Goal: Task Accomplishment & Management: Use online tool/utility

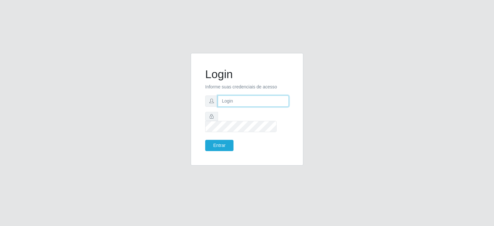
click at [227, 107] on input "text" at bounding box center [253, 101] width 71 height 11
type input "[EMAIL_ADDRESS][DOMAIN_NAME]"
click at [205, 140] on button "Entrar" at bounding box center [219, 145] width 28 height 11
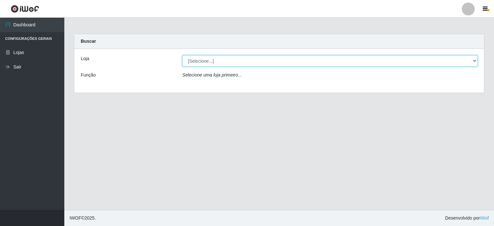
click at [209, 63] on select "[Selecione...] Corte Fácil - Unidade Planalto" at bounding box center [329, 60] width 295 height 11
select select "202"
click at [182, 55] on select "[Selecione...] Corte Fácil - Unidade Planalto" at bounding box center [329, 60] width 295 height 11
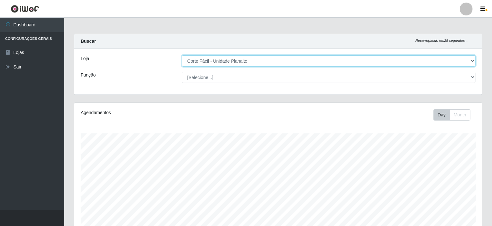
scroll to position [134, 408]
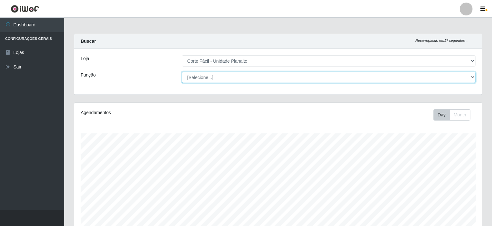
click at [207, 76] on select "[Selecione...] ASG ASG + ASG ++ Auxiliar de Estacionamento Auxiliar de Estacion…" at bounding box center [329, 77] width 294 height 11
click at [182, 72] on select "[Selecione...] ASG ASG + ASG ++ Auxiliar de Estacionamento Auxiliar de Estacion…" at bounding box center [329, 77] width 294 height 11
click at [207, 77] on select "[Selecione...] ASG ASG + ASG ++ Auxiliar de Estacionamento Auxiliar de Estacion…" at bounding box center [329, 77] width 294 height 11
select select "[Selecione...]"
click at [182, 72] on select "[Selecione...] ASG ASG + ASG ++ Auxiliar de Estacionamento Auxiliar de Estacion…" at bounding box center [329, 77] width 294 height 11
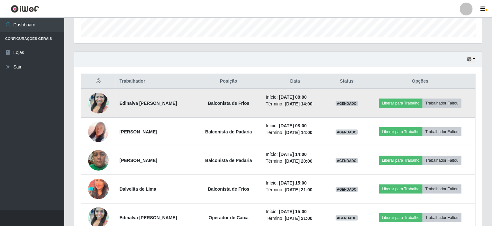
scroll to position [225, 0]
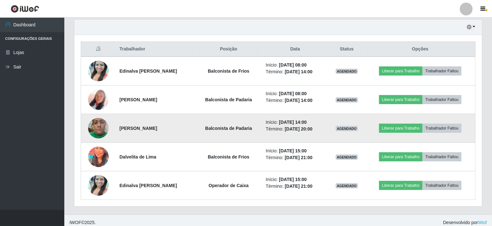
click at [96, 126] on img at bounding box center [98, 128] width 21 height 27
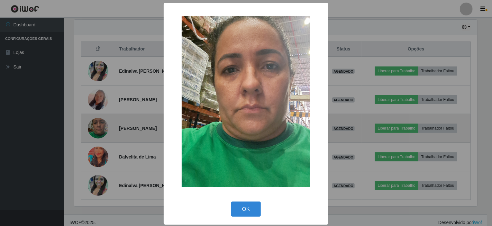
scroll to position [134, 405]
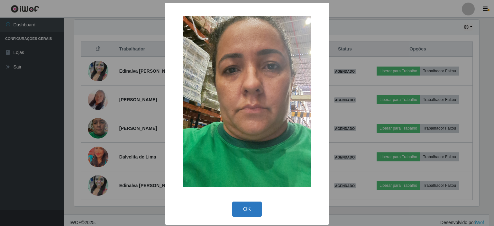
click at [245, 216] on button "OK" at bounding box center [247, 209] width 30 height 15
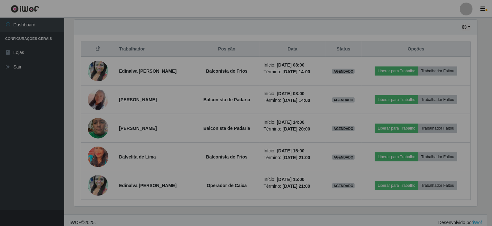
scroll to position [134, 408]
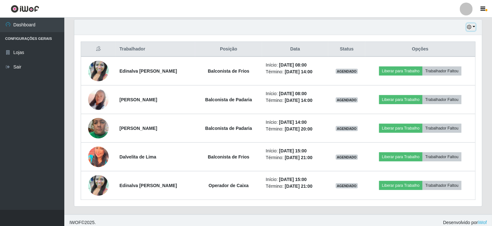
click at [473, 29] on button "button" at bounding box center [471, 26] width 9 height 7
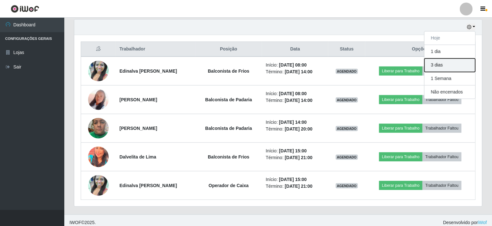
click at [433, 64] on button "3 dias" at bounding box center [450, 66] width 51 height 14
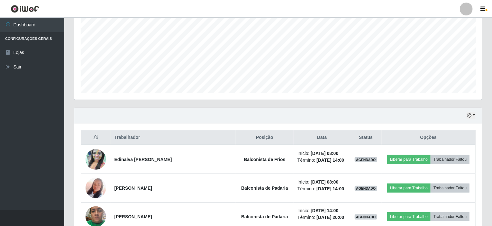
scroll to position [97, 0]
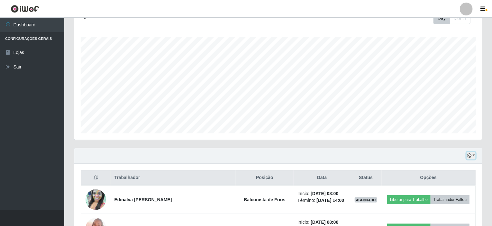
click at [471, 153] on icon "button" at bounding box center [469, 155] width 5 height 5
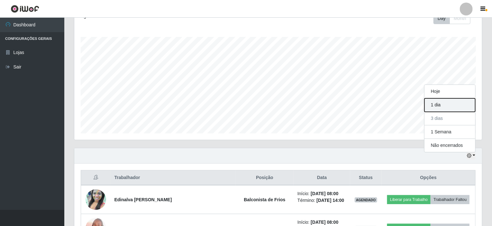
click at [436, 104] on button "1 dia" at bounding box center [450, 105] width 51 height 14
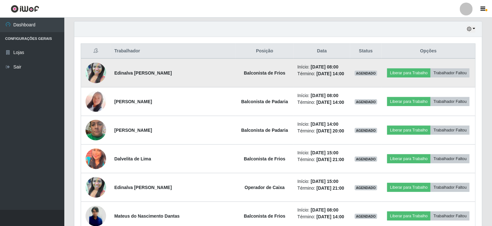
scroll to position [225, 0]
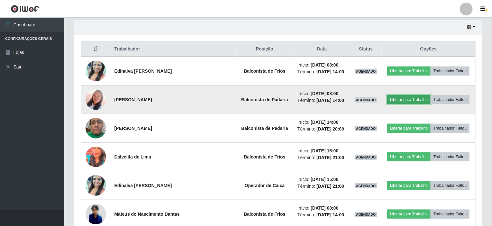
click at [403, 98] on button "Liberar para Trabalho" at bounding box center [408, 99] width 43 height 9
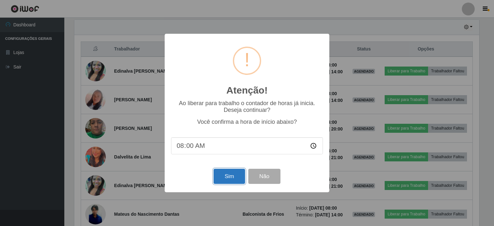
click at [229, 178] on button "Sim" at bounding box center [229, 176] width 31 height 15
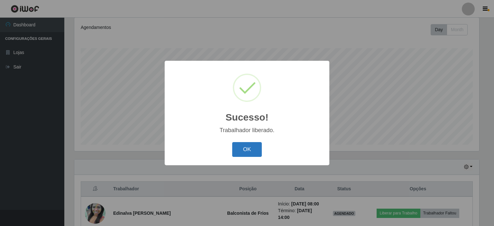
click at [249, 150] on button "OK" at bounding box center [247, 149] width 30 height 15
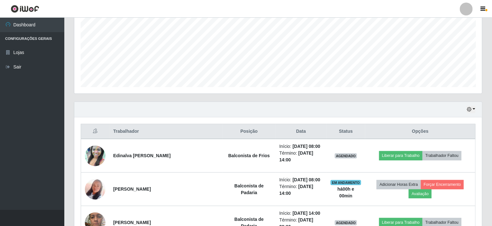
scroll to position [150, 0]
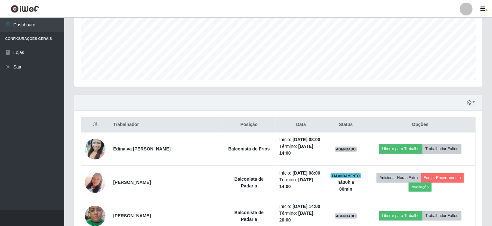
click at [305, 94] on div "Agendamentos Day Month 22/07 Agendamentos 23.8" at bounding box center [278, 24] width 418 height 142
drag, startPoint x: 337, startPoint y: 95, endPoint x: 334, endPoint y: 83, distance: 12.3
click at [334, 83] on div "Carregando... Buscar Recarregando em 21 segundos... Loja [Selecione...] Corte F…" at bounding box center [278, 199] width 409 height 631
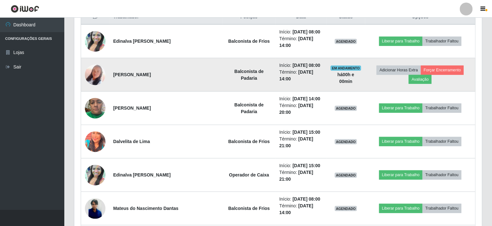
scroll to position [246, 0]
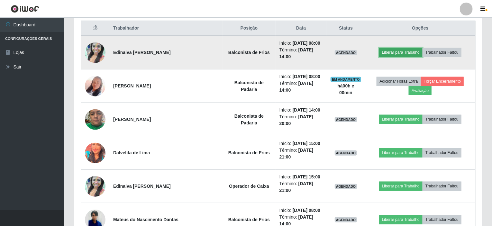
click at [386, 49] on button "Liberar para Trabalho" at bounding box center [400, 52] width 43 height 9
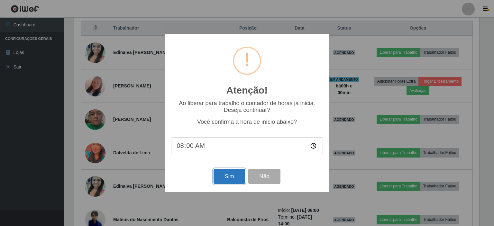
click at [236, 182] on button "Sim" at bounding box center [229, 176] width 31 height 15
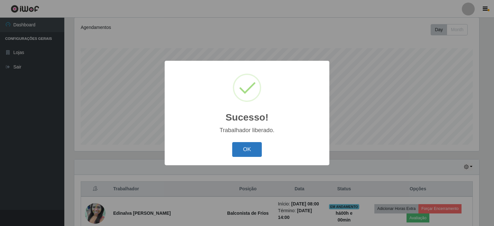
click at [241, 149] on button "OK" at bounding box center [247, 149] width 30 height 15
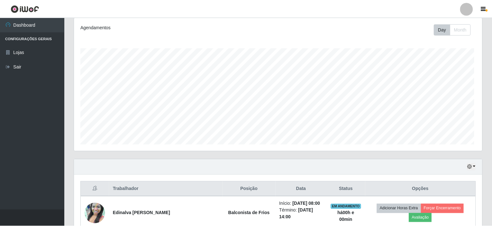
scroll to position [134, 408]
click at [399, 153] on div "Agendamentos Day Month 22/07 Agendamentos 23.8" at bounding box center [278, 88] width 418 height 142
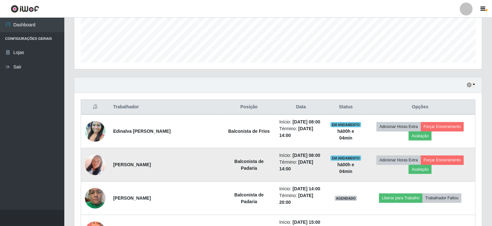
scroll to position [182, 0]
